Goal: Obtain resource: Obtain resource

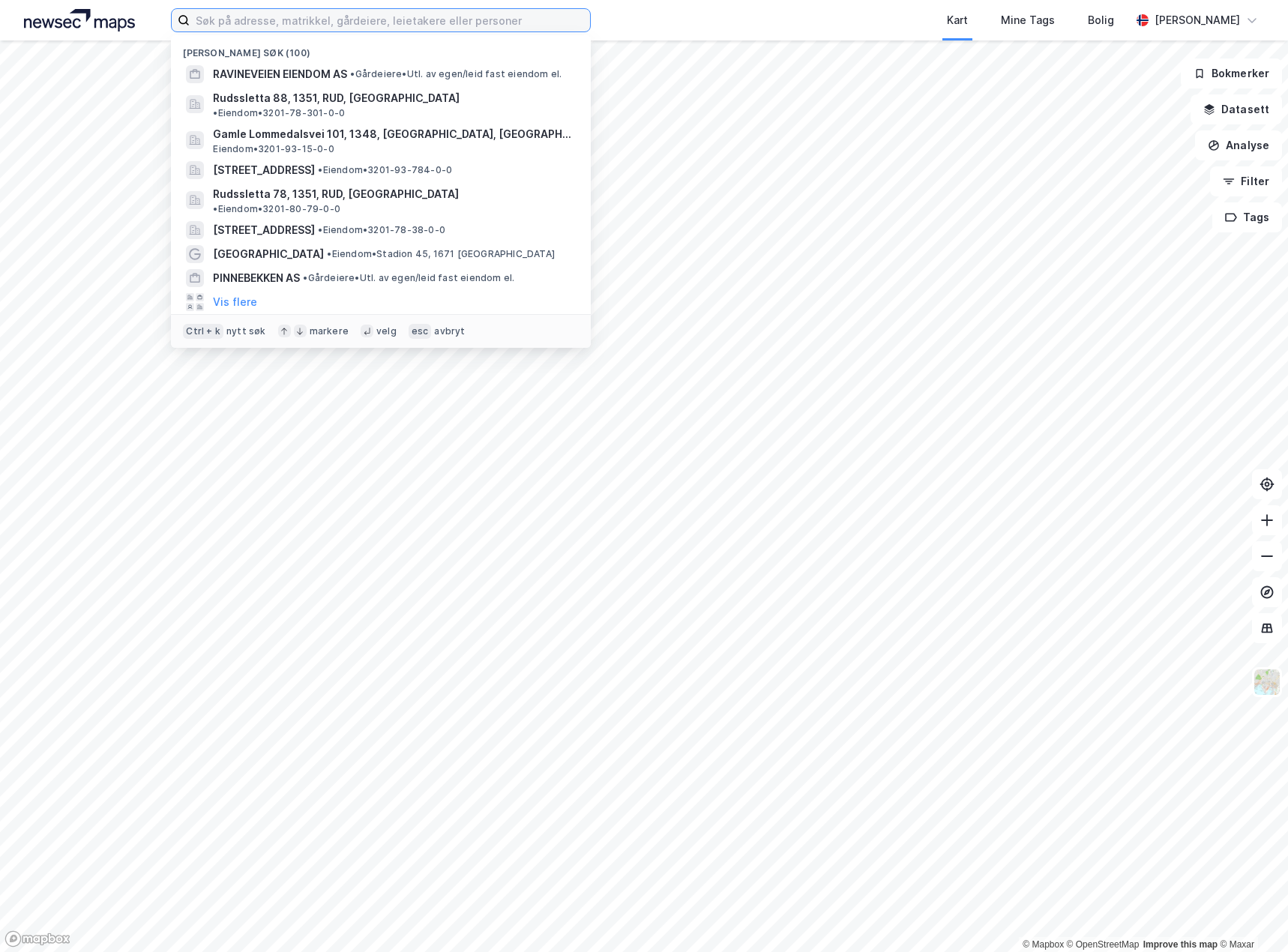
click at [255, 17] on input at bounding box center [389, 20] width 400 height 22
paste input "3201/93/784"
type input "3201/93/784"
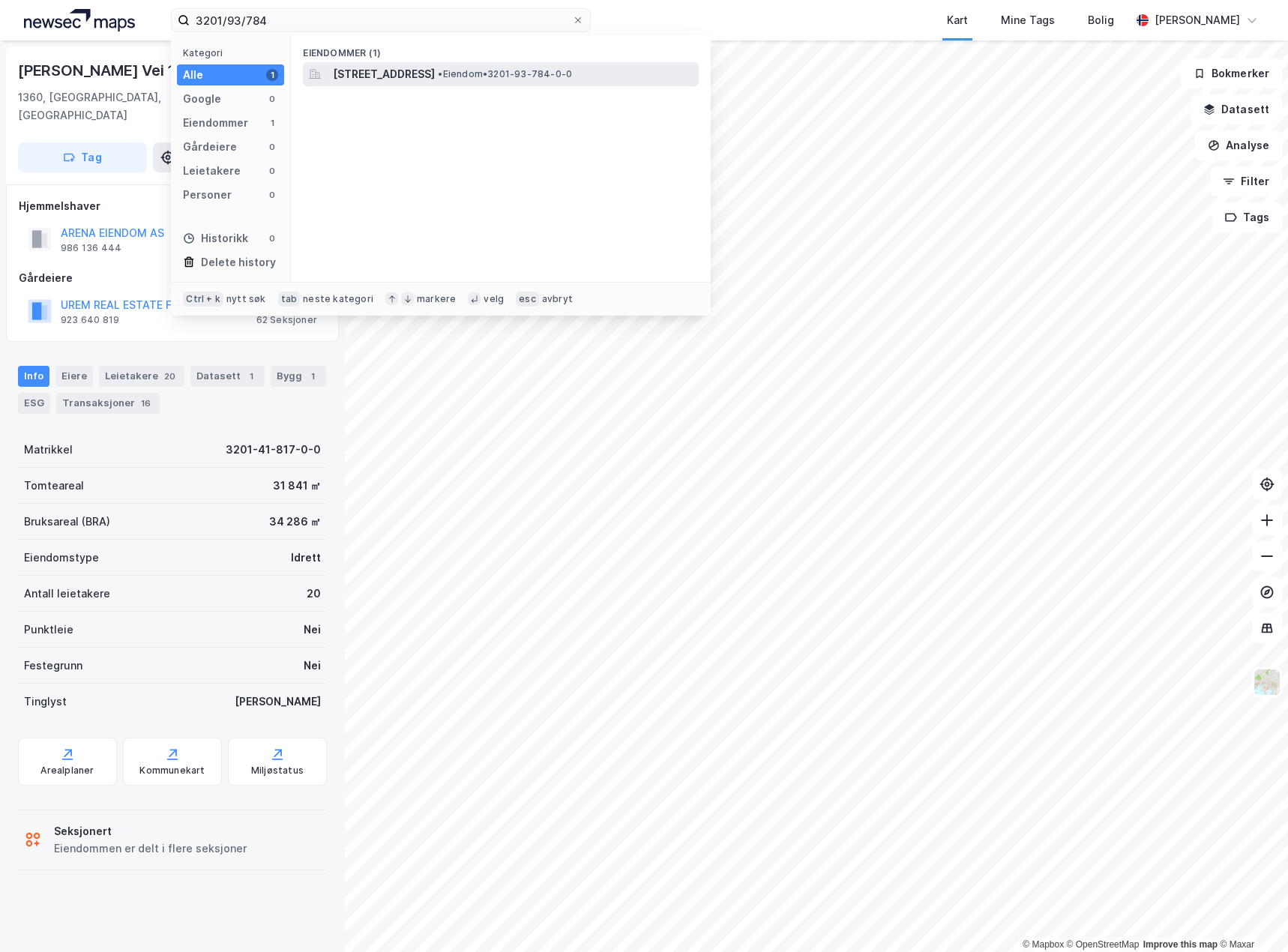
click at [435, 77] on span "[STREET_ADDRESS]" at bounding box center [384, 74] width 102 height 18
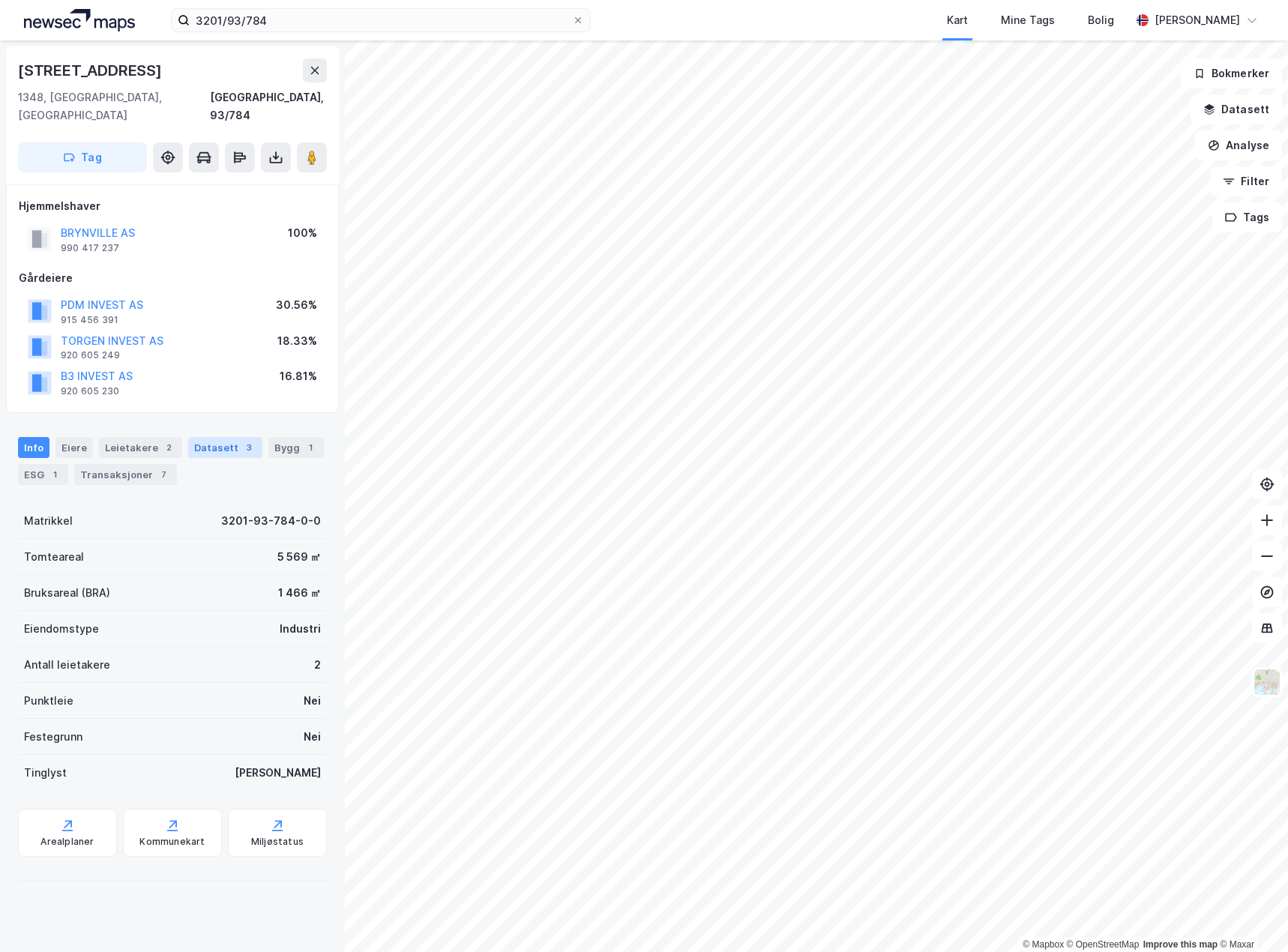
click at [216, 437] on div "Datasett 3" at bounding box center [225, 448] width 74 height 21
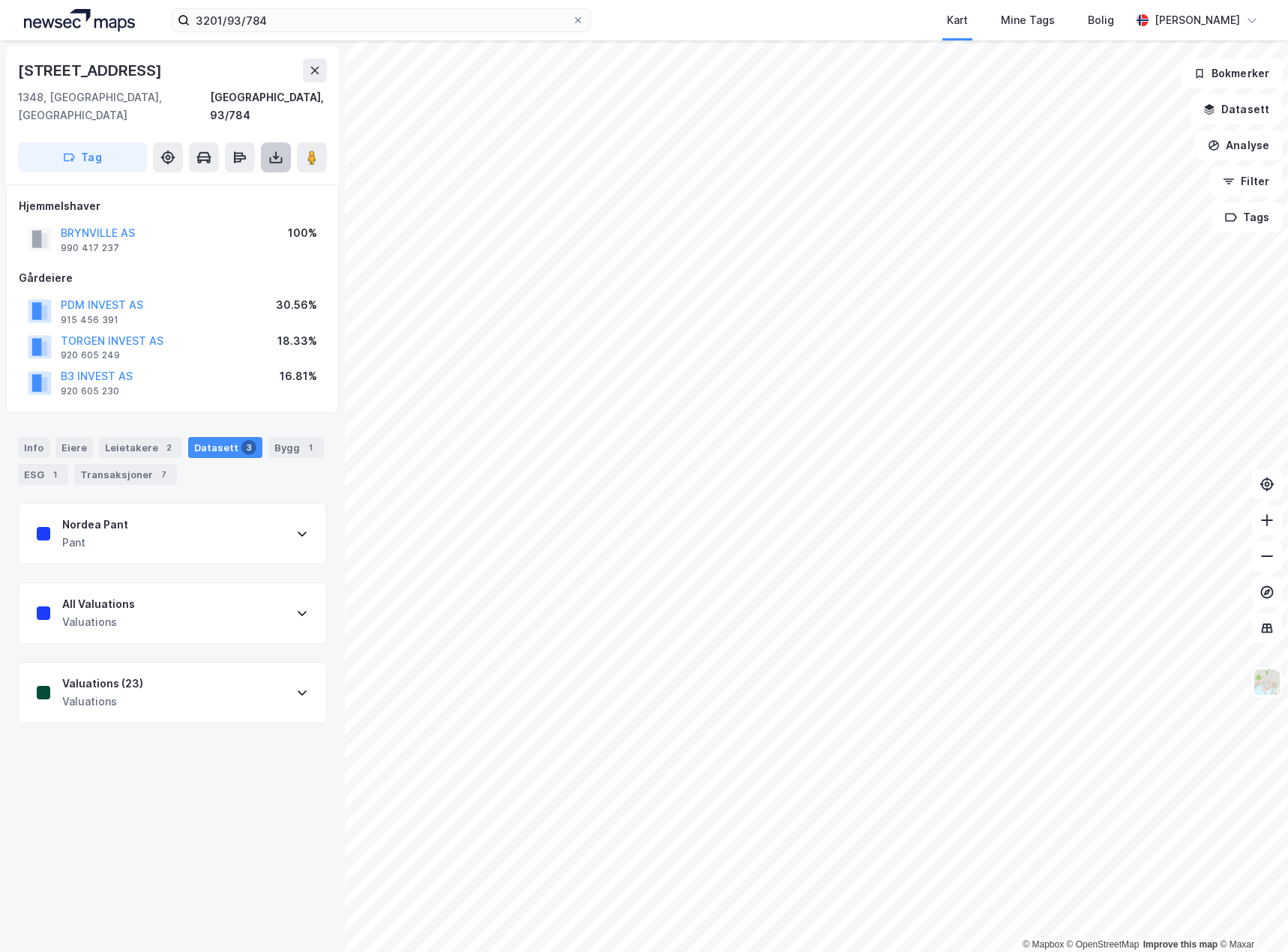
click at [279, 150] on icon at bounding box center [276, 157] width 15 height 15
click at [190, 182] on div "Last ned grunnbok" at bounding box center [201, 187] width 87 height 12
click at [272, 597] on div "All Valuations Valuations" at bounding box center [172, 613] width 307 height 60
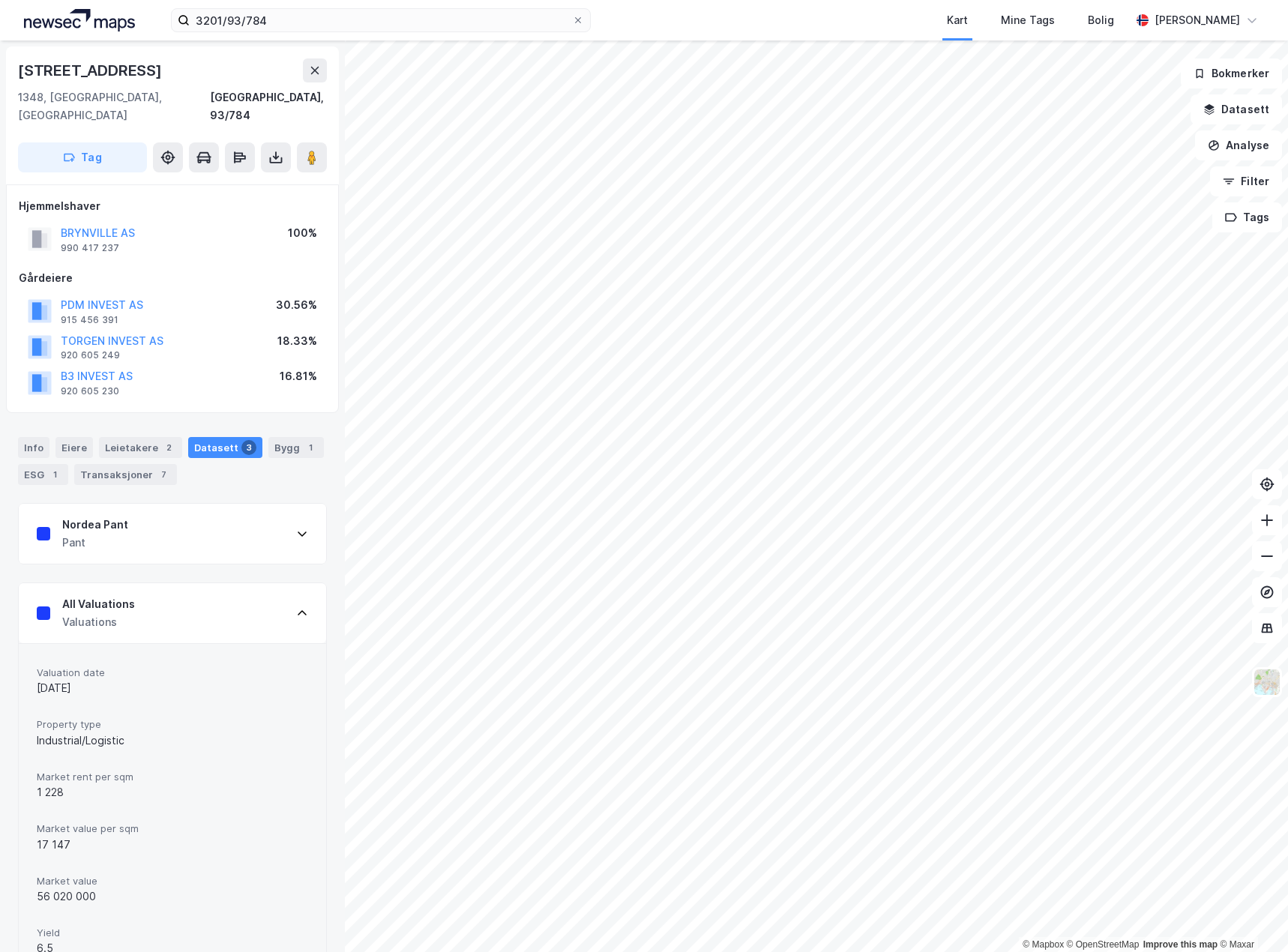
click at [272, 597] on div "All Valuations Valuations" at bounding box center [172, 613] width 307 height 60
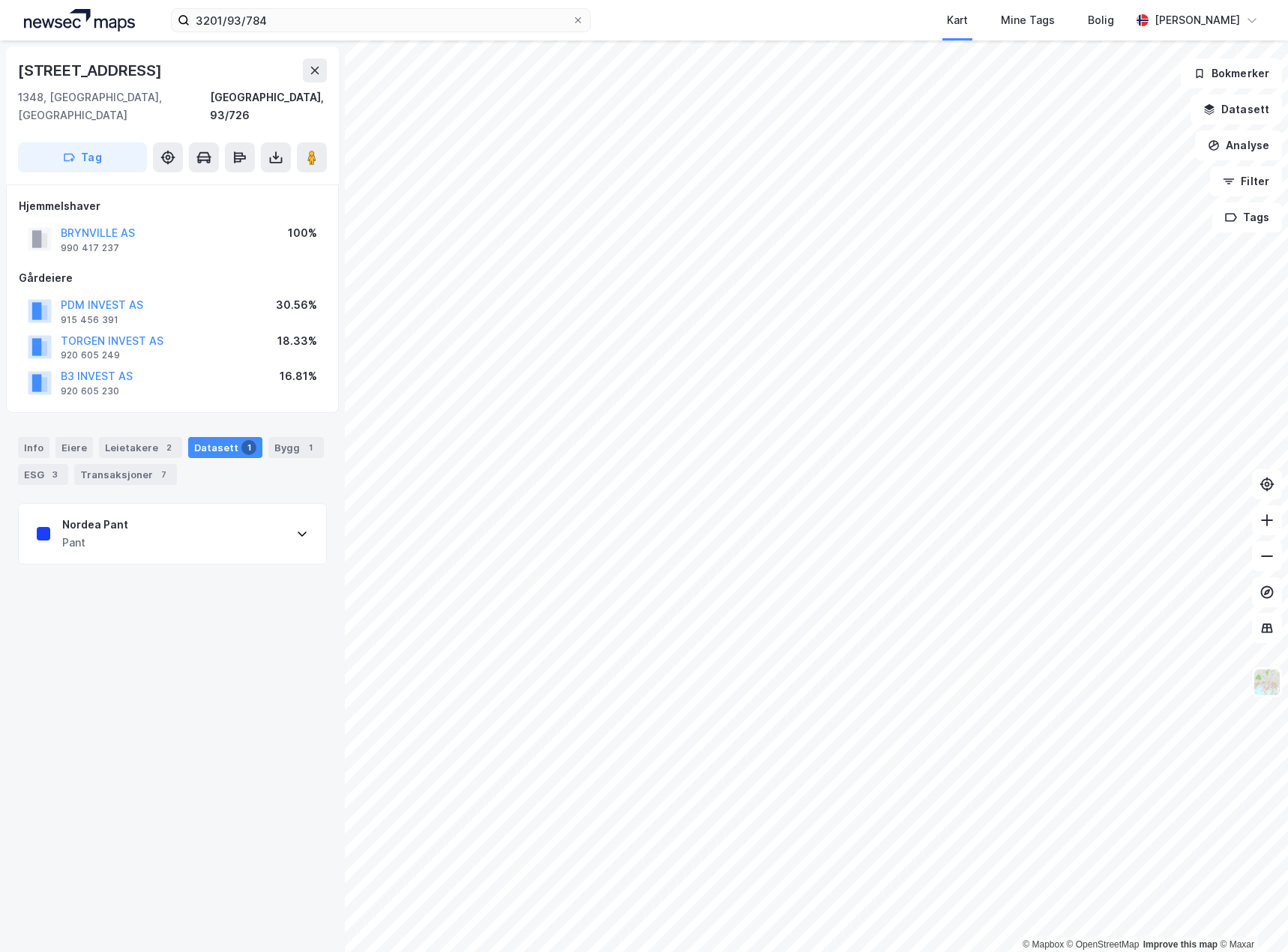
click at [148, 512] on div "Nordea Pant Pant" at bounding box center [172, 534] width 307 height 60
